Goal: Task Accomplishment & Management: Complete application form

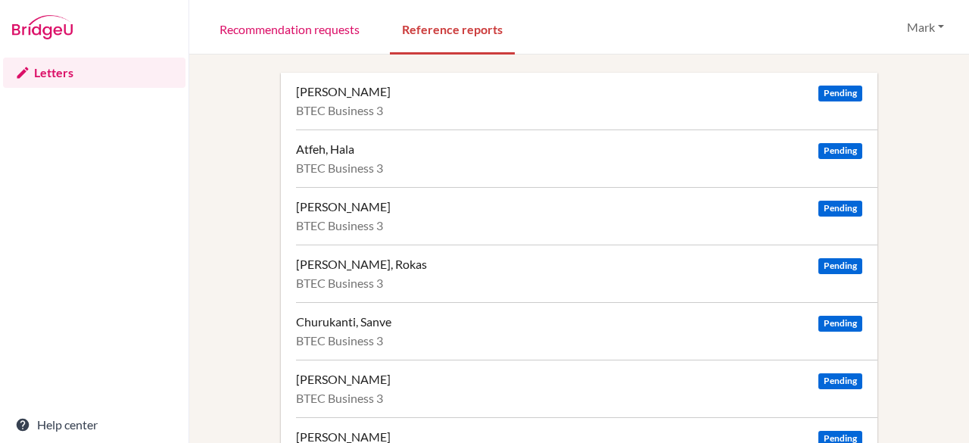
click at [304, 27] on link "Recommendation requests" at bounding box center [290, 28] width 164 height 52
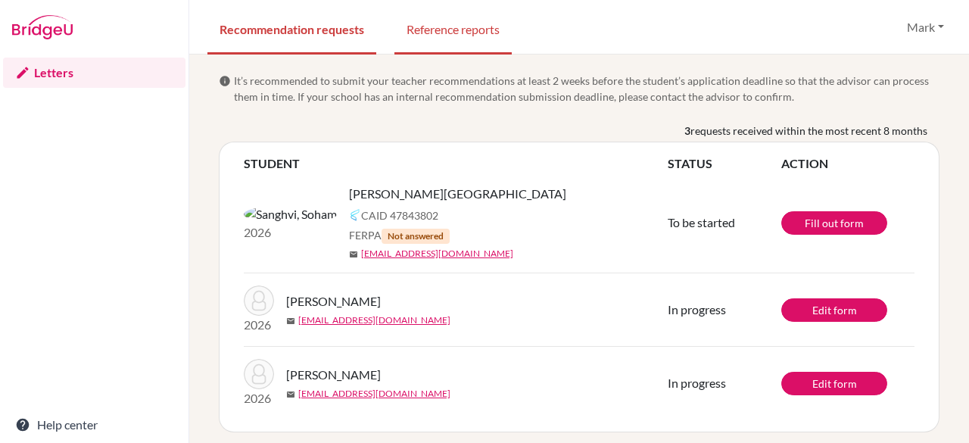
click at [456, 42] on link "Reference reports" at bounding box center [453, 28] width 117 height 52
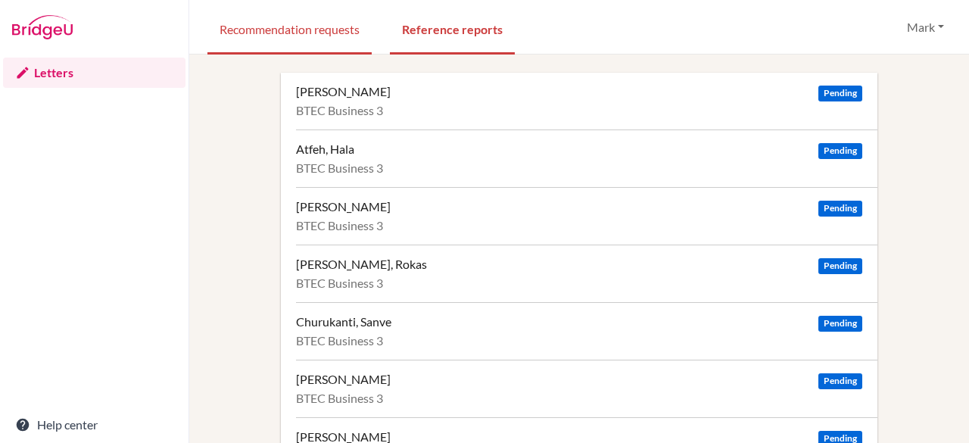
click at [304, 37] on link "Recommendation requests" at bounding box center [290, 28] width 164 height 52
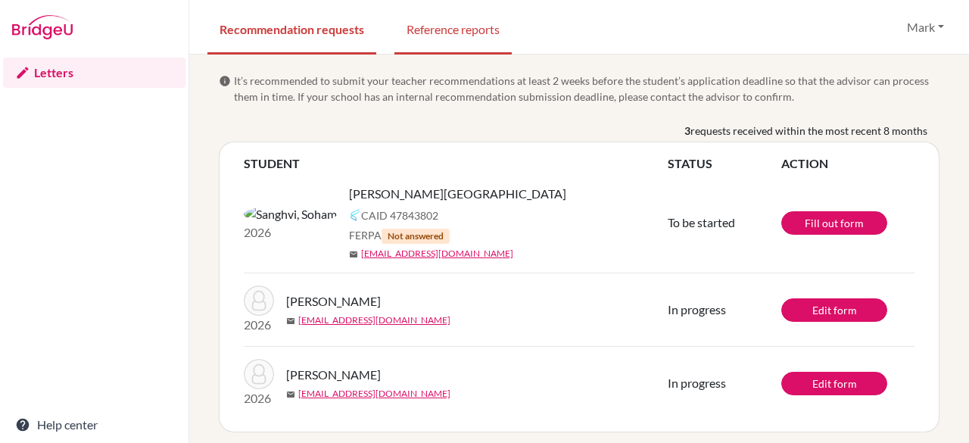
click at [425, 47] on link "Reference reports" at bounding box center [453, 28] width 117 height 52
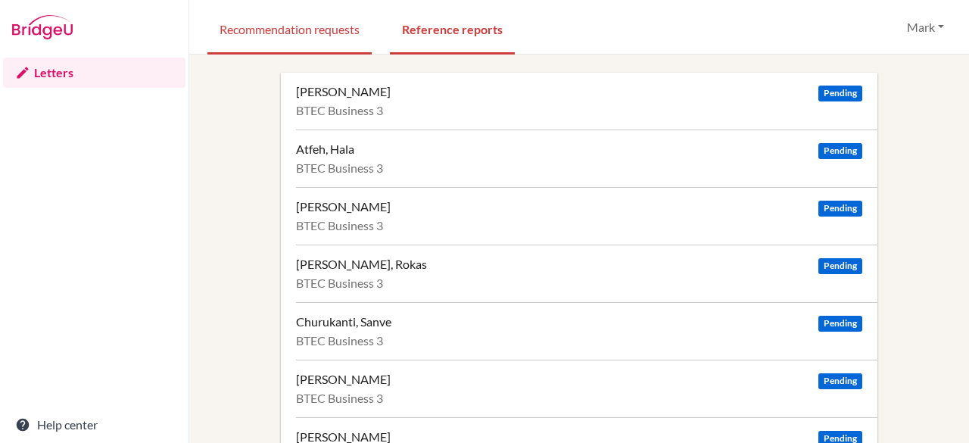
click at [255, 23] on link "Recommendation requests" at bounding box center [290, 28] width 164 height 52
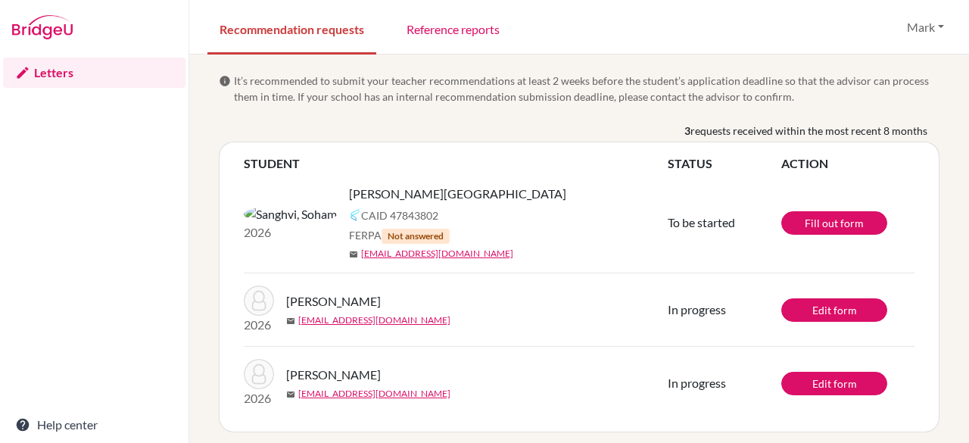
scroll to position [6, 0]
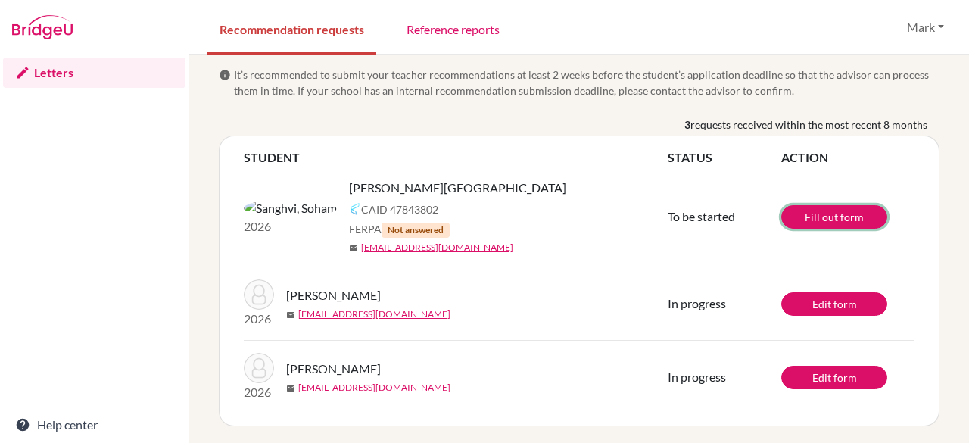
click at [841, 213] on link "Fill out form" at bounding box center [835, 216] width 106 height 23
click at [476, 36] on link "Reference reports" at bounding box center [453, 28] width 117 height 52
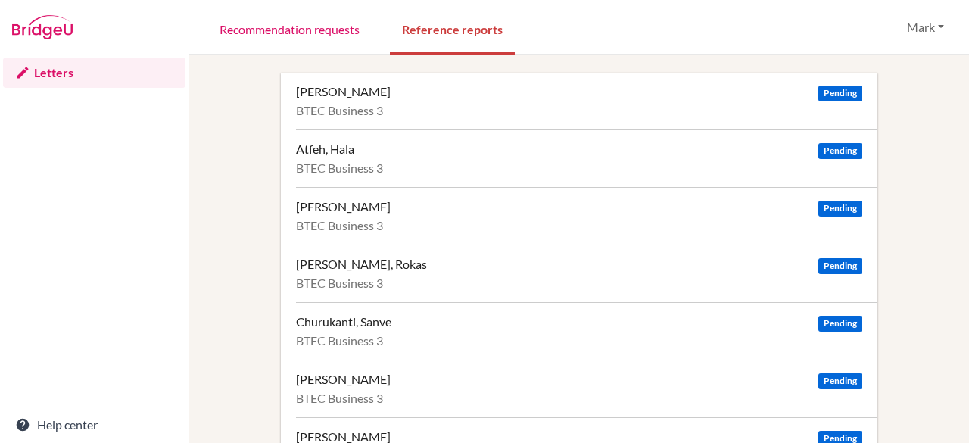
click at [377, 92] on div "[PERSON_NAME]" at bounding box center [343, 91] width 95 height 15
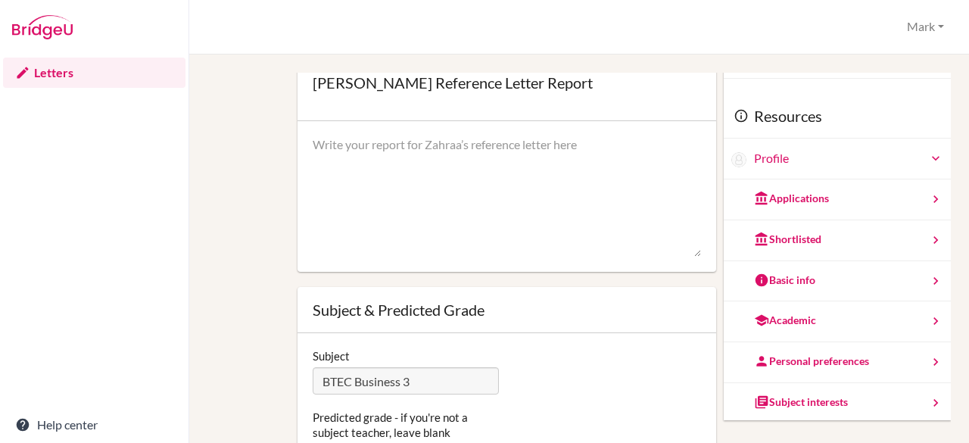
scroll to position [98, 0]
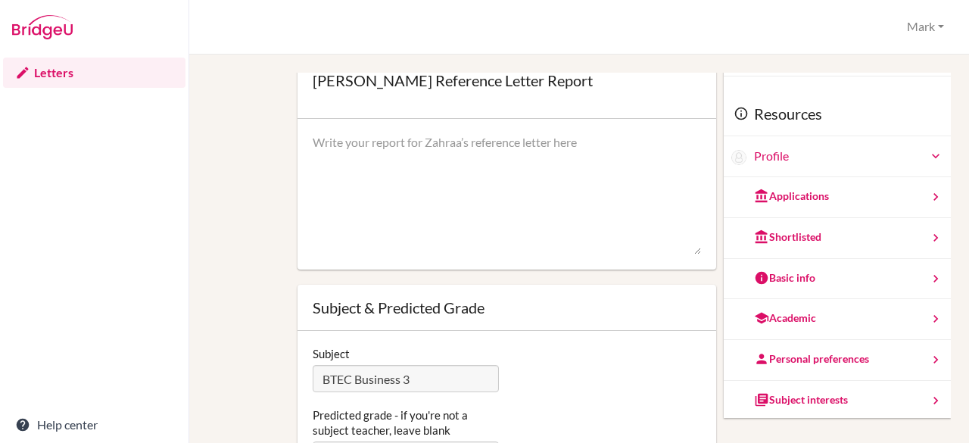
click at [494, 131] on div at bounding box center [508, 194] width 420 height 151
click at [500, 148] on textarea at bounding box center [507, 194] width 389 height 121
click at [787, 240] on div "Shortlisted" at bounding box center [787, 236] width 67 height 15
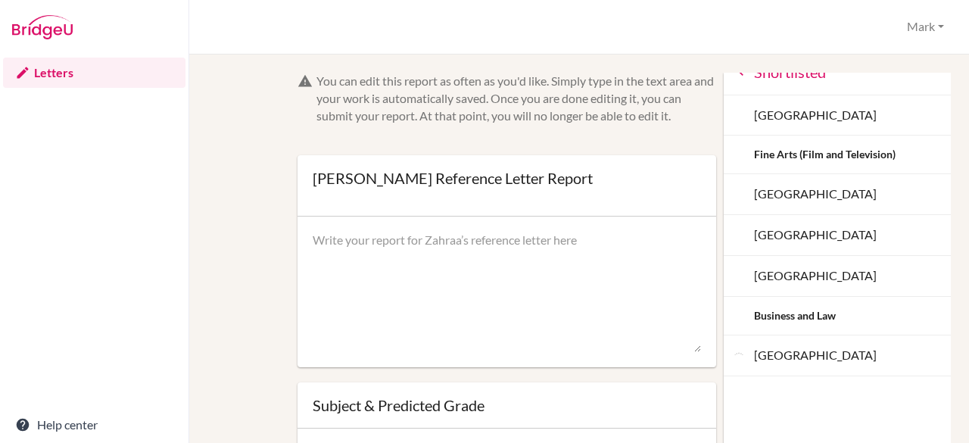
scroll to position [0, 0]
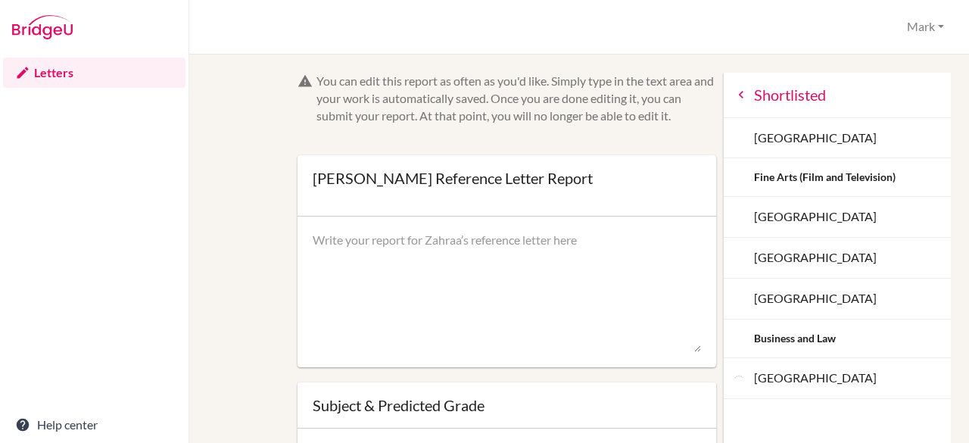
click at [734, 95] on icon at bounding box center [741, 94] width 15 height 15
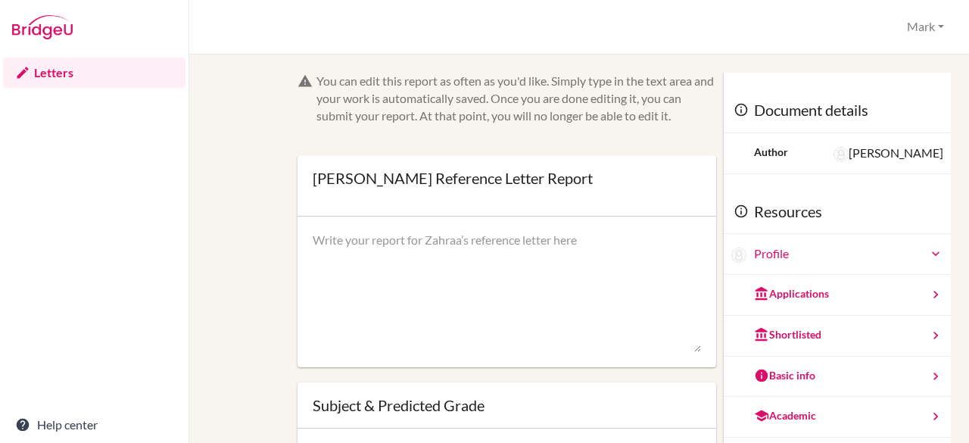
click at [677, 149] on form "You can edit this report as often as you'd like. Simply type in the text area a…" at bounding box center [508, 335] width 420 height 524
click at [49, 76] on link "Letters" at bounding box center [94, 73] width 183 height 30
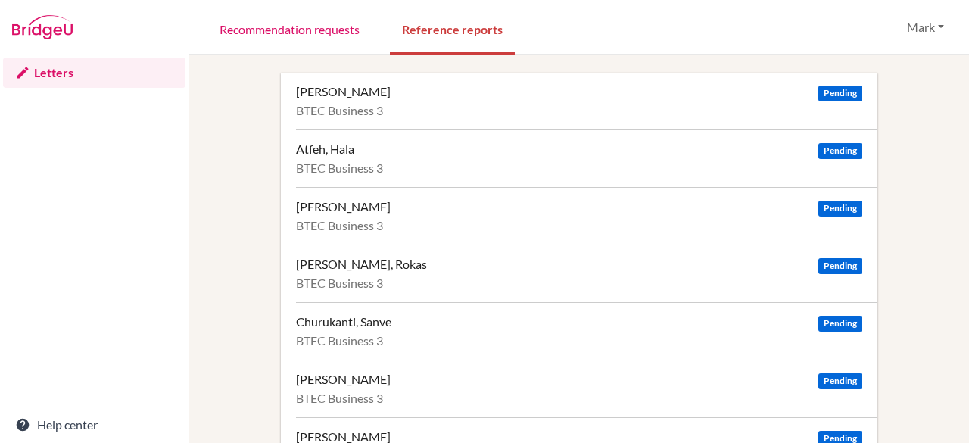
click at [347, 86] on div "Alsaffar, Zahraa" at bounding box center [343, 91] width 95 height 15
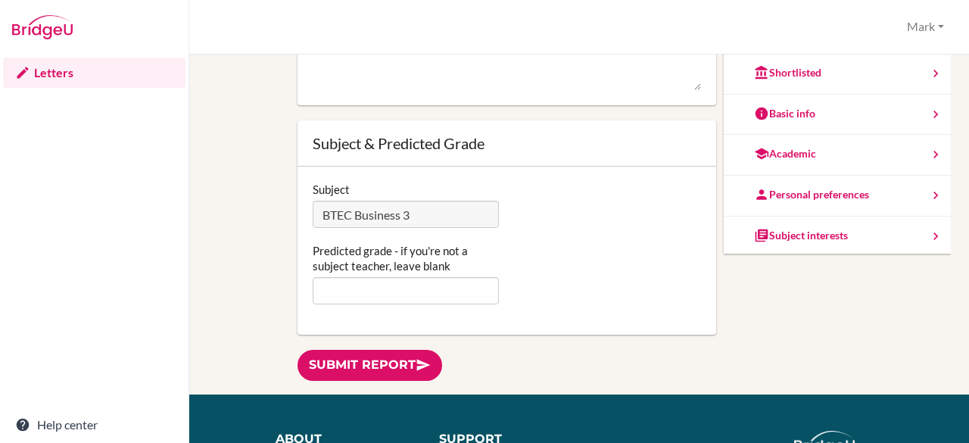
scroll to position [122, 0]
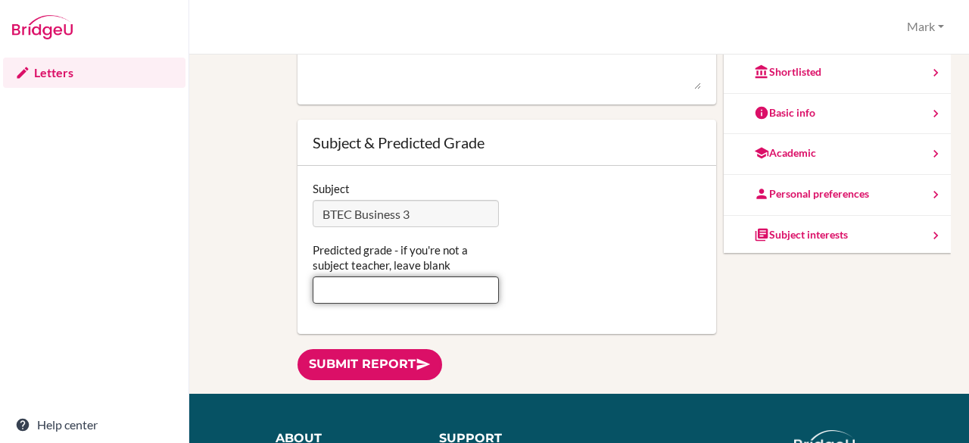
click at [436, 295] on input "Predicted grade - if you're not a subject teacher, leave blank" at bounding box center [406, 289] width 187 height 27
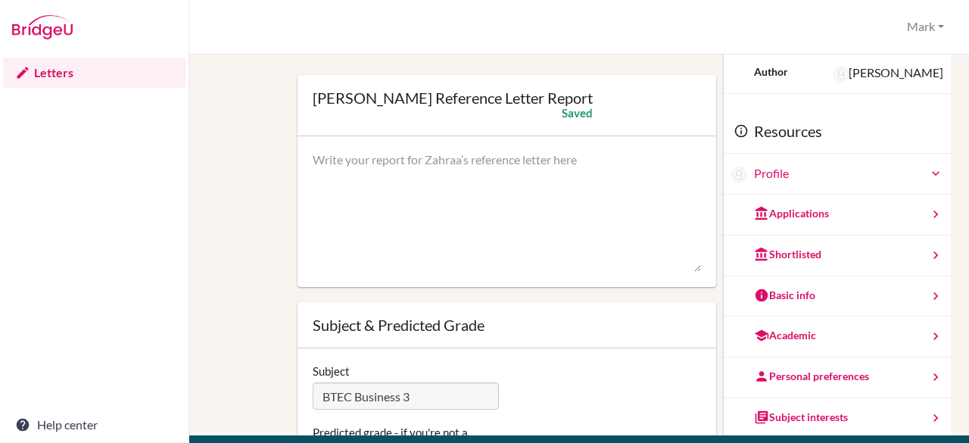
scroll to position [80, 0]
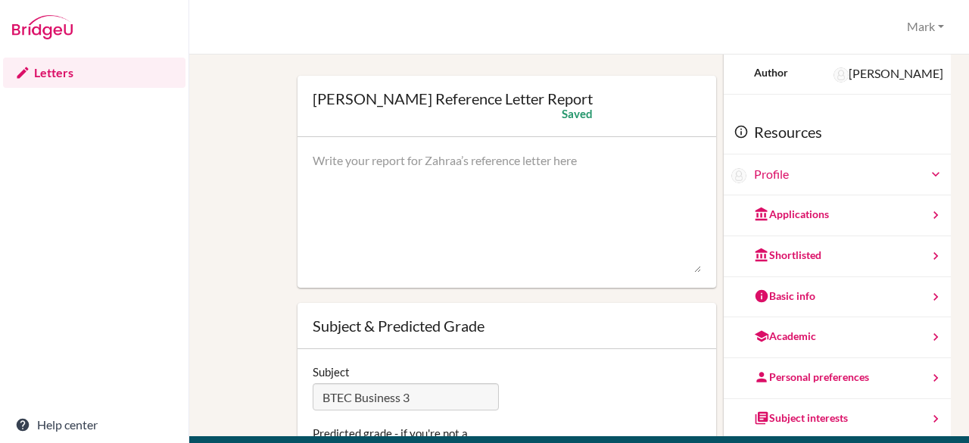
type input "D*D*D*"
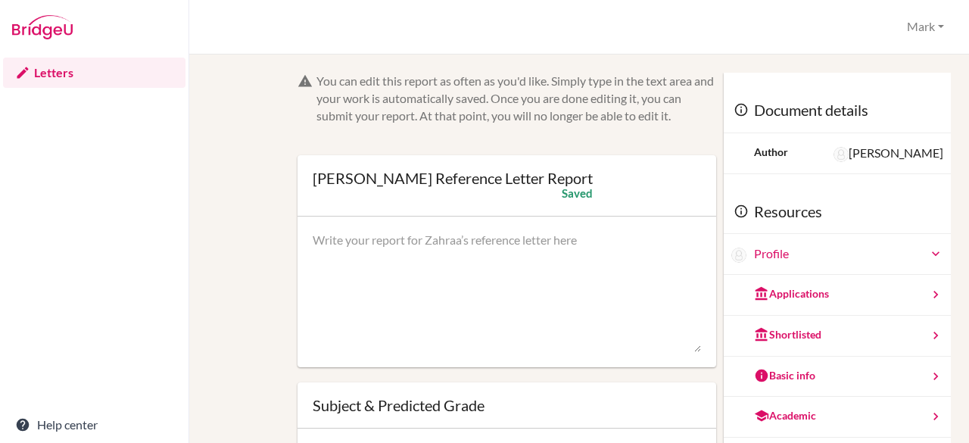
click at [46, 33] on img at bounding box center [42, 27] width 61 height 24
click at [44, 68] on link "Letters" at bounding box center [94, 73] width 183 height 30
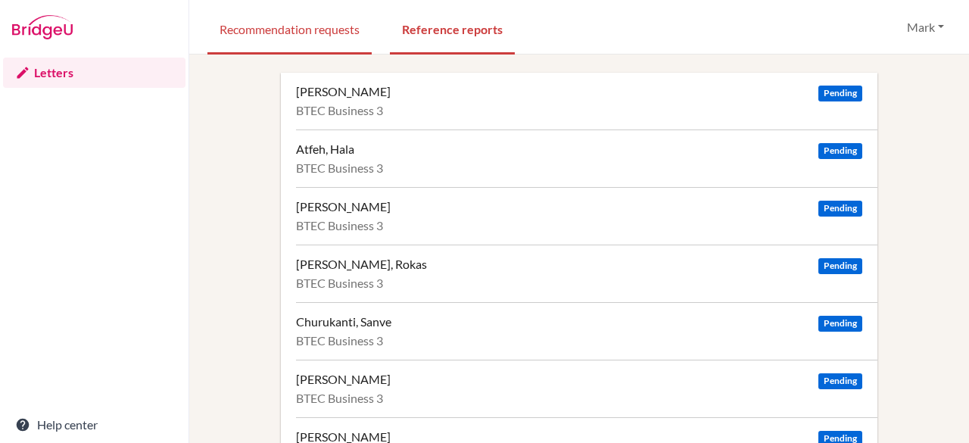
click at [251, 30] on link "Recommendation requests" at bounding box center [290, 28] width 164 height 52
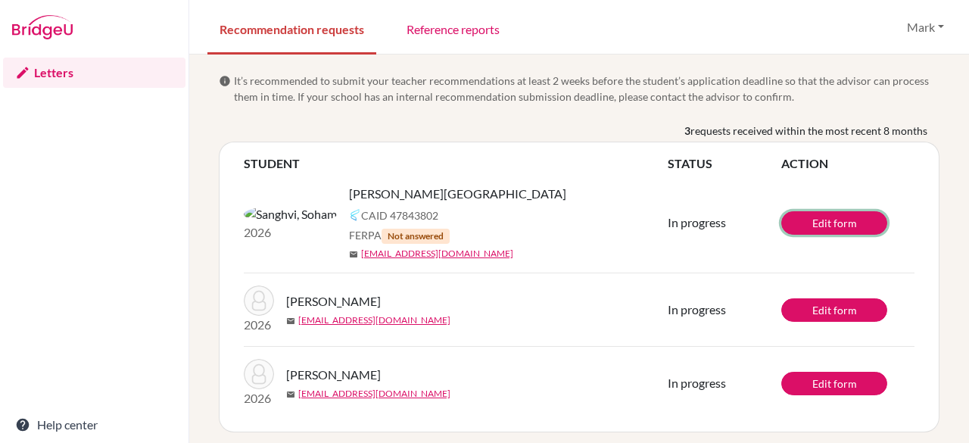
click at [798, 214] on link "Edit form" at bounding box center [835, 222] width 106 height 23
